Goal: Task Accomplishment & Management: Use online tool/utility

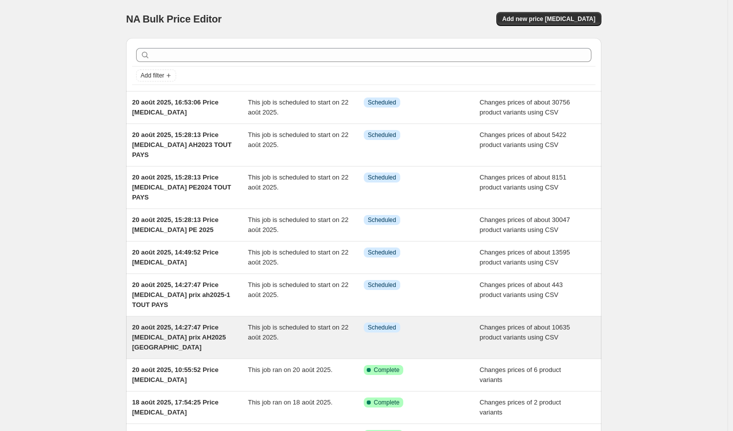
click at [285, 323] on div "This job is scheduled to start on 22 août 2025." at bounding box center [306, 338] width 116 height 30
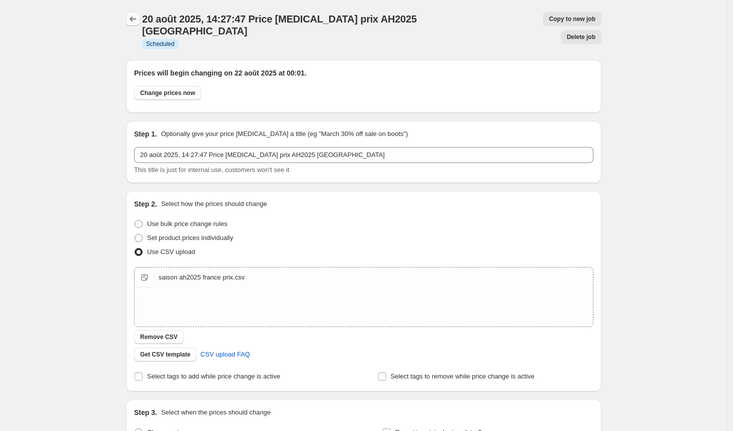
click at [132, 17] on icon "Price change jobs" at bounding box center [133, 19] width 10 height 10
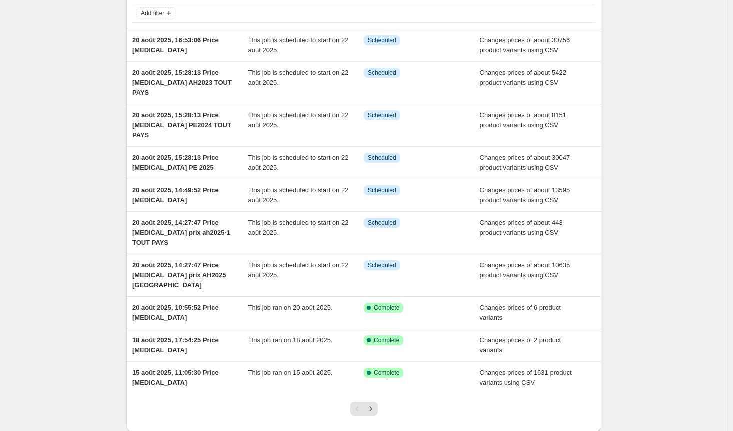
scroll to position [61, 0]
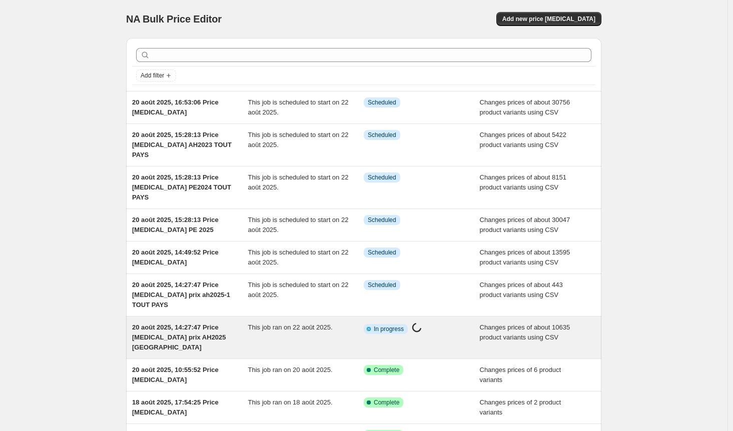
click at [255, 323] on div "This job ran on 22 août 2025." at bounding box center [306, 338] width 116 height 30
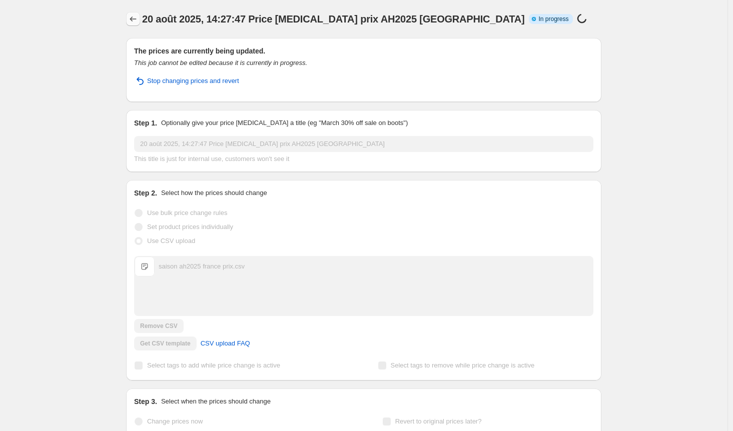
click at [134, 20] on icon "Price change jobs" at bounding box center [133, 19] width 7 height 5
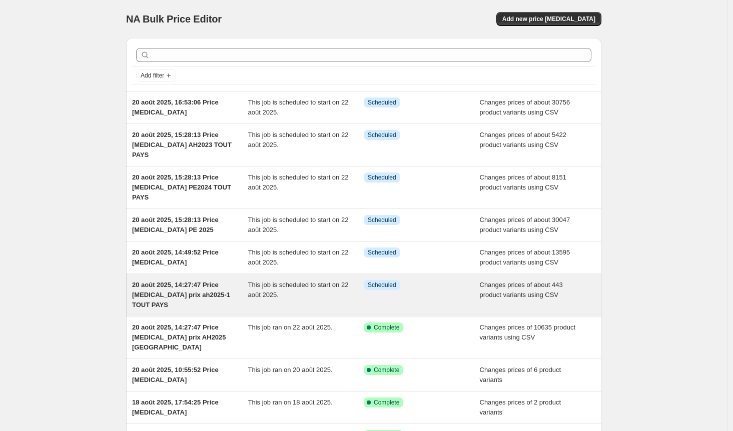
click at [421, 280] on div "Info Scheduled" at bounding box center [422, 295] width 116 height 30
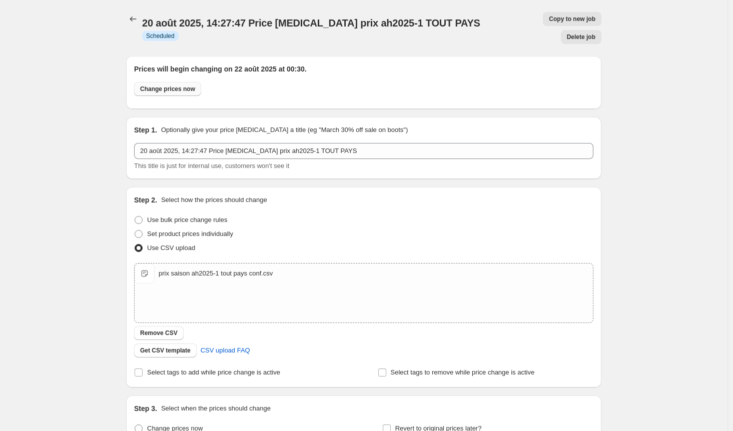
click at [159, 85] on span "Change prices now" at bounding box center [167, 89] width 55 height 8
radio input "true"
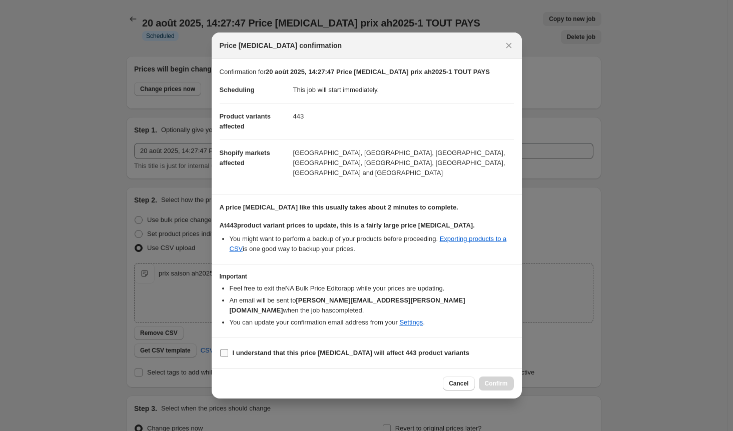
click at [228, 349] on input "I understand that this price change job will affect 443 product variants" at bounding box center [224, 353] width 8 height 8
checkbox input "true"
click at [498, 380] on span "Confirm" at bounding box center [496, 384] width 23 height 8
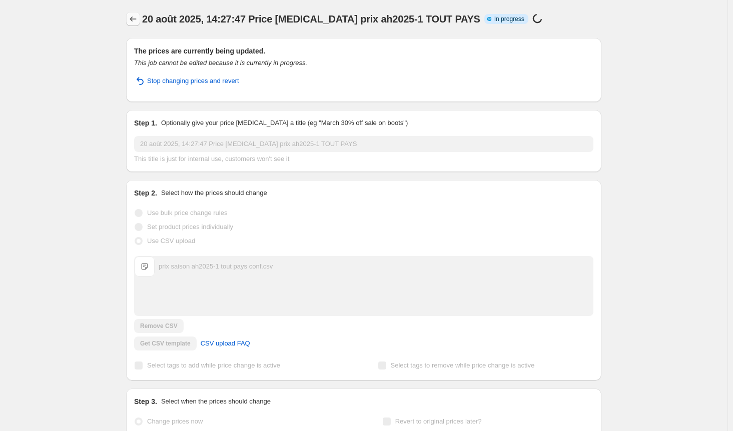
click at [135, 18] on icon "Price change jobs" at bounding box center [133, 19] width 7 height 5
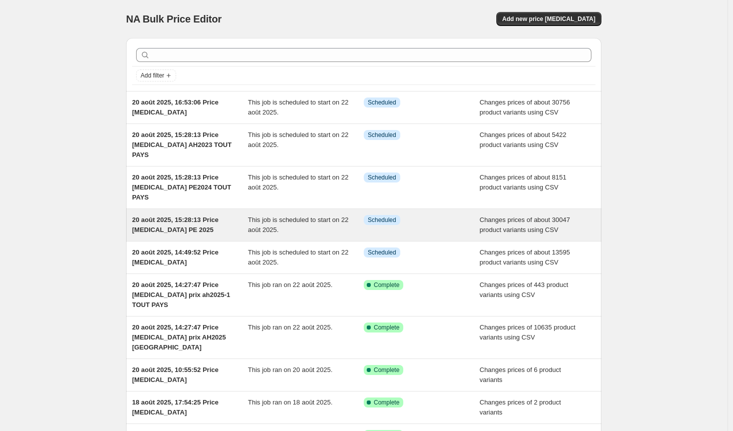
click at [361, 216] on div "20 août 2025, 15:28:13 Price change job PE 2025 This job is scheduled to start …" at bounding box center [363, 225] width 475 height 32
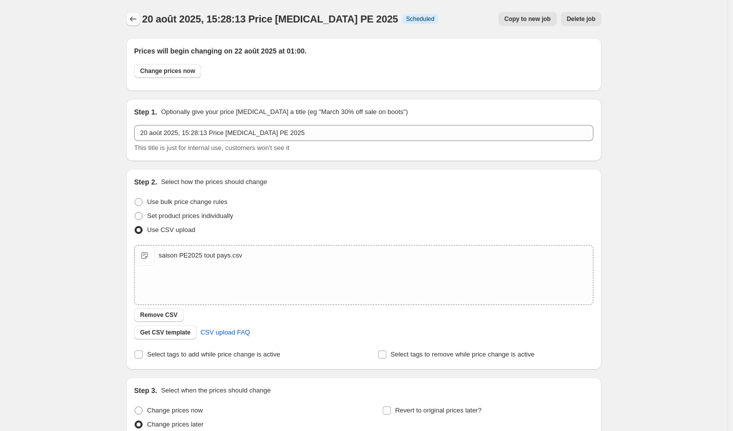
click at [134, 19] on icon "Price change jobs" at bounding box center [133, 19] width 7 height 5
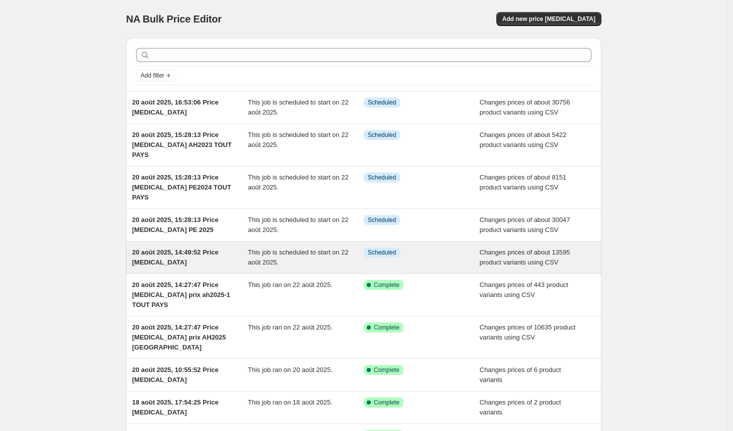
click at [423, 248] on div "Info Scheduled" at bounding box center [422, 258] width 116 height 20
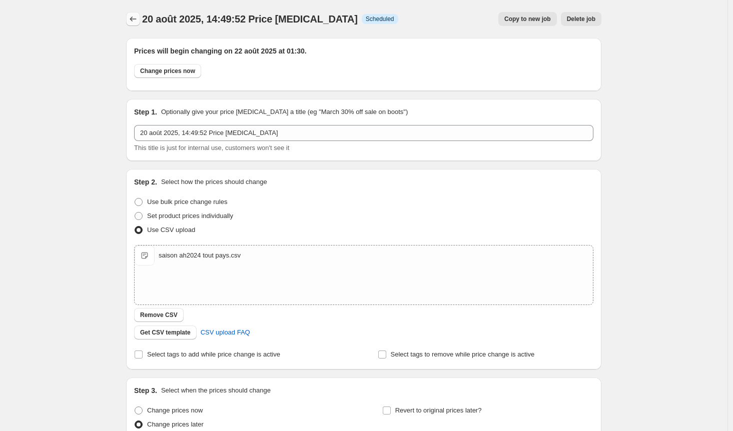
click at [136, 22] on icon "Price change jobs" at bounding box center [133, 19] width 10 height 10
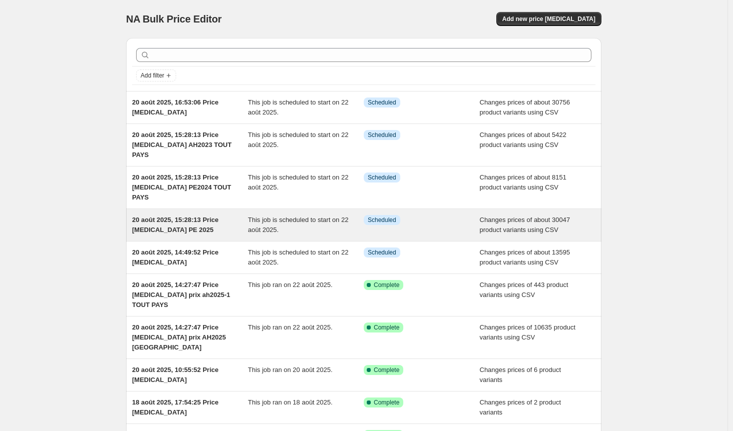
click at [436, 215] on div "Info Scheduled" at bounding box center [422, 225] width 116 height 20
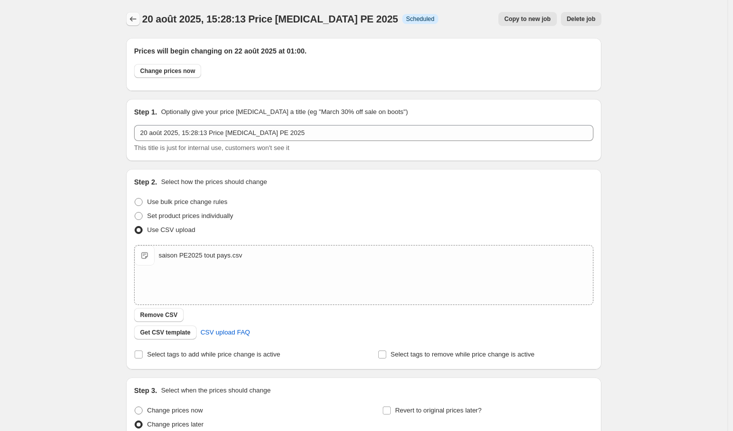
click at [135, 19] on icon "Price change jobs" at bounding box center [133, 19] width 10 height 10
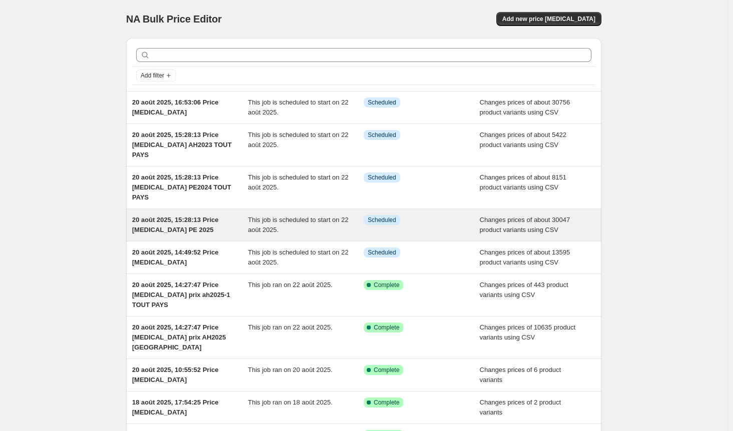
click at [415, 215] on div "Info Scheduled" at bounding box center [414, 220] width 101 height 10
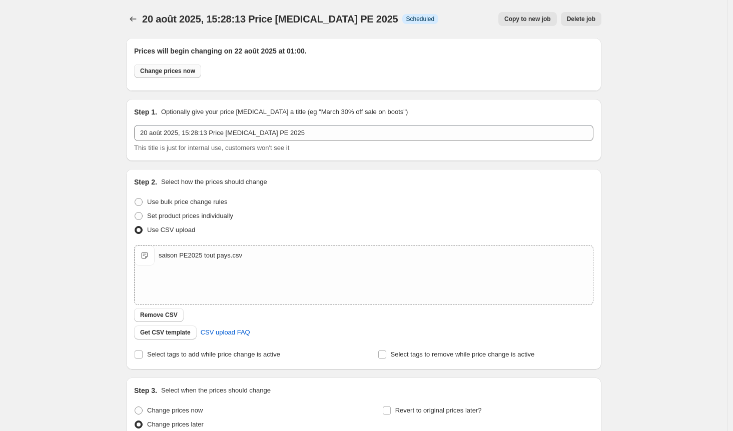
click at [172, 71] on span "Change prices now" at bounding box center [167, 71] width 55 height 8
radio input "true"
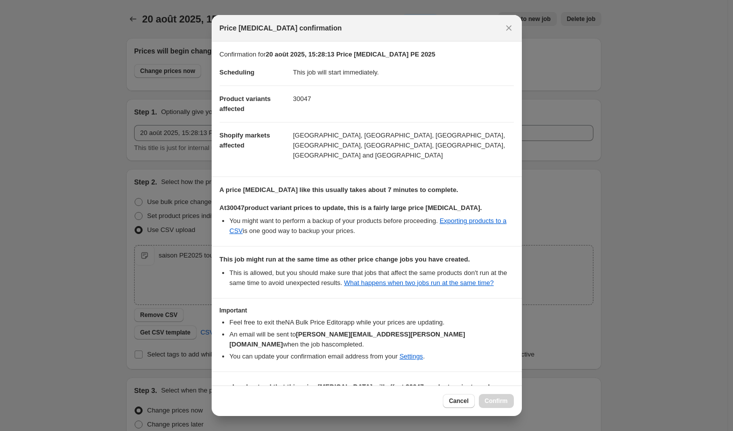
click at [224, 388] on input "I understand that this price change job will affect 30047 product variants and …" at bounding box center [224, 392] width 8 height 8
checkbox input "true"
click at [505, 394] on button "Confirm" at bounding box center [496, 401] width 35 height 14
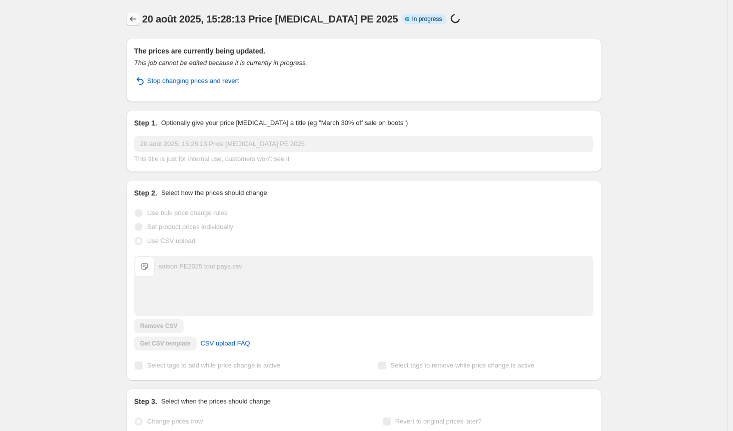
click at [134, 20] on icon "Price change jobs" at bounding box center [133, 19] width 7 height 5
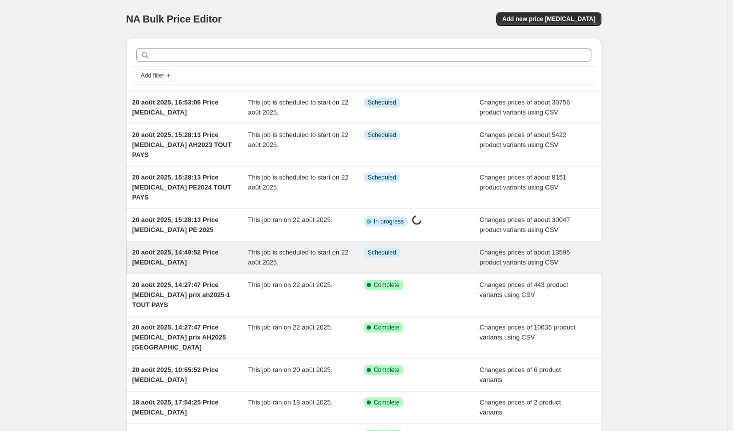
click at [435, 248] on div "Info Scheduled" at bounding box center [414, 253] width 101 height 10
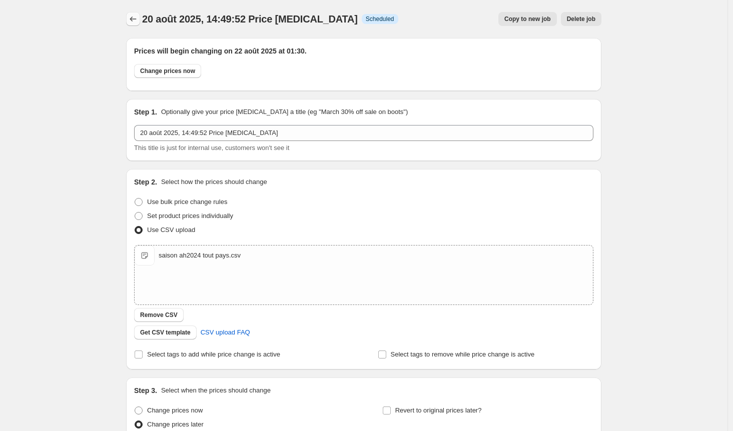
click at [135, 15] on icon "Price change jobs" at bounding box center [133, 19] width 10 height 10
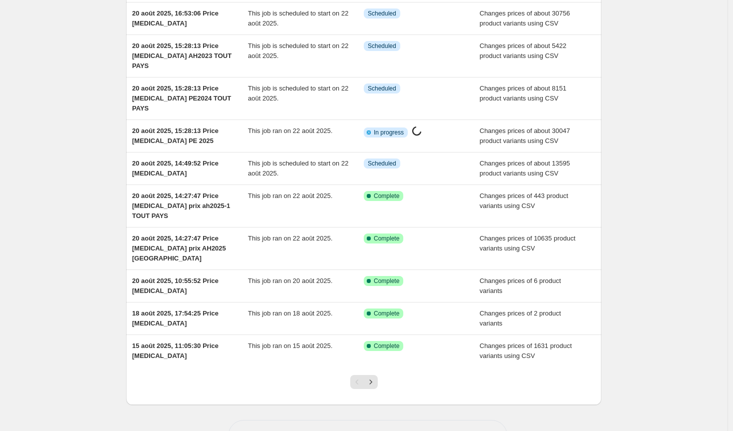
scroll to position [91, 0]
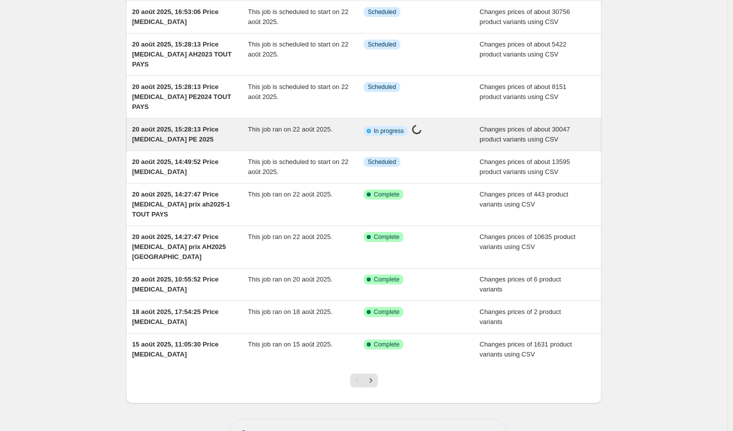
click at [446, 125] on div "Info Partially complete In progress Price change job in progress..." at bounding box center [414, 131] width 101 height 13
